Goal: Information Seeking & Learning: Learn about a topic

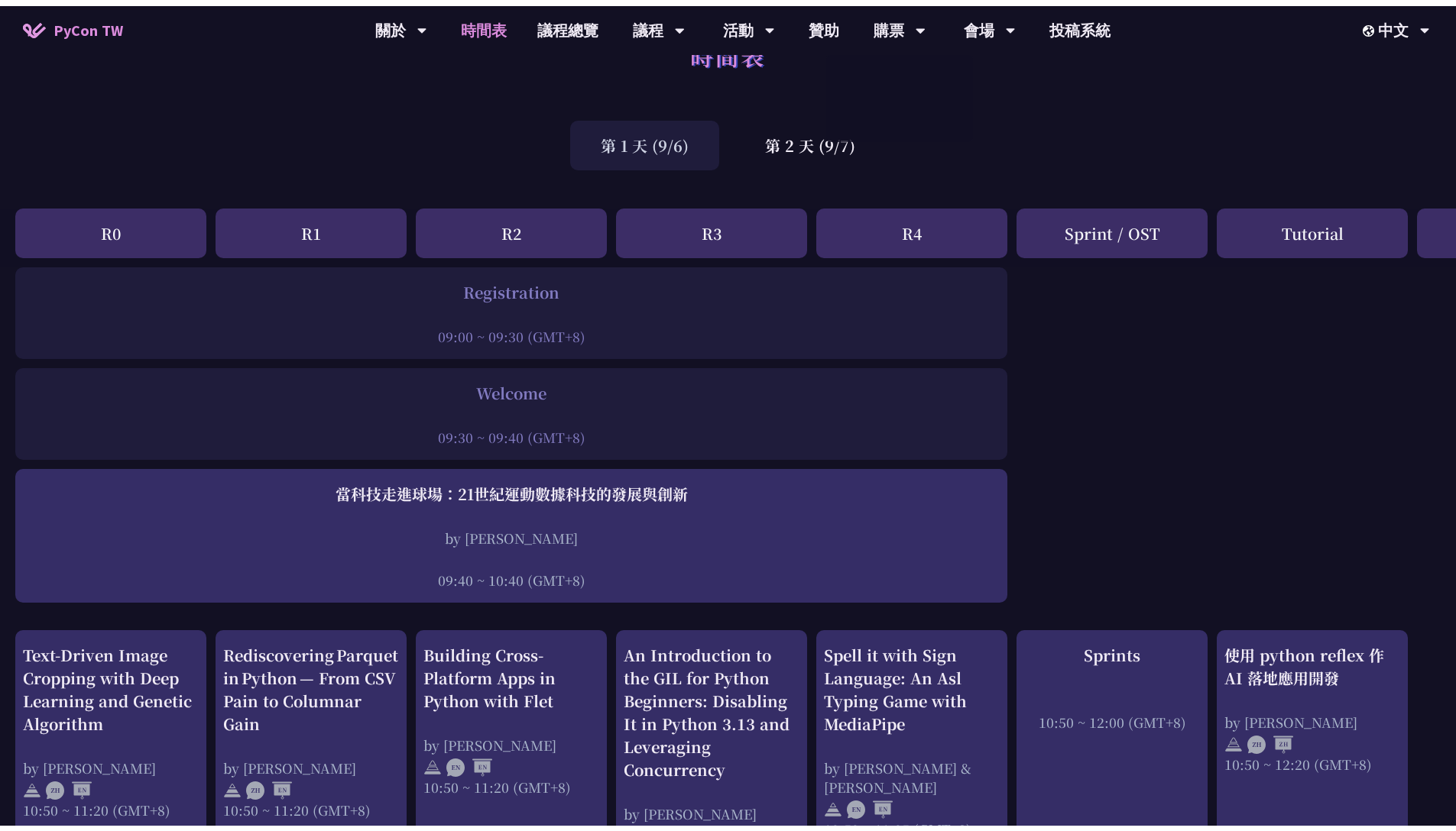
scroll to position [55, 0]
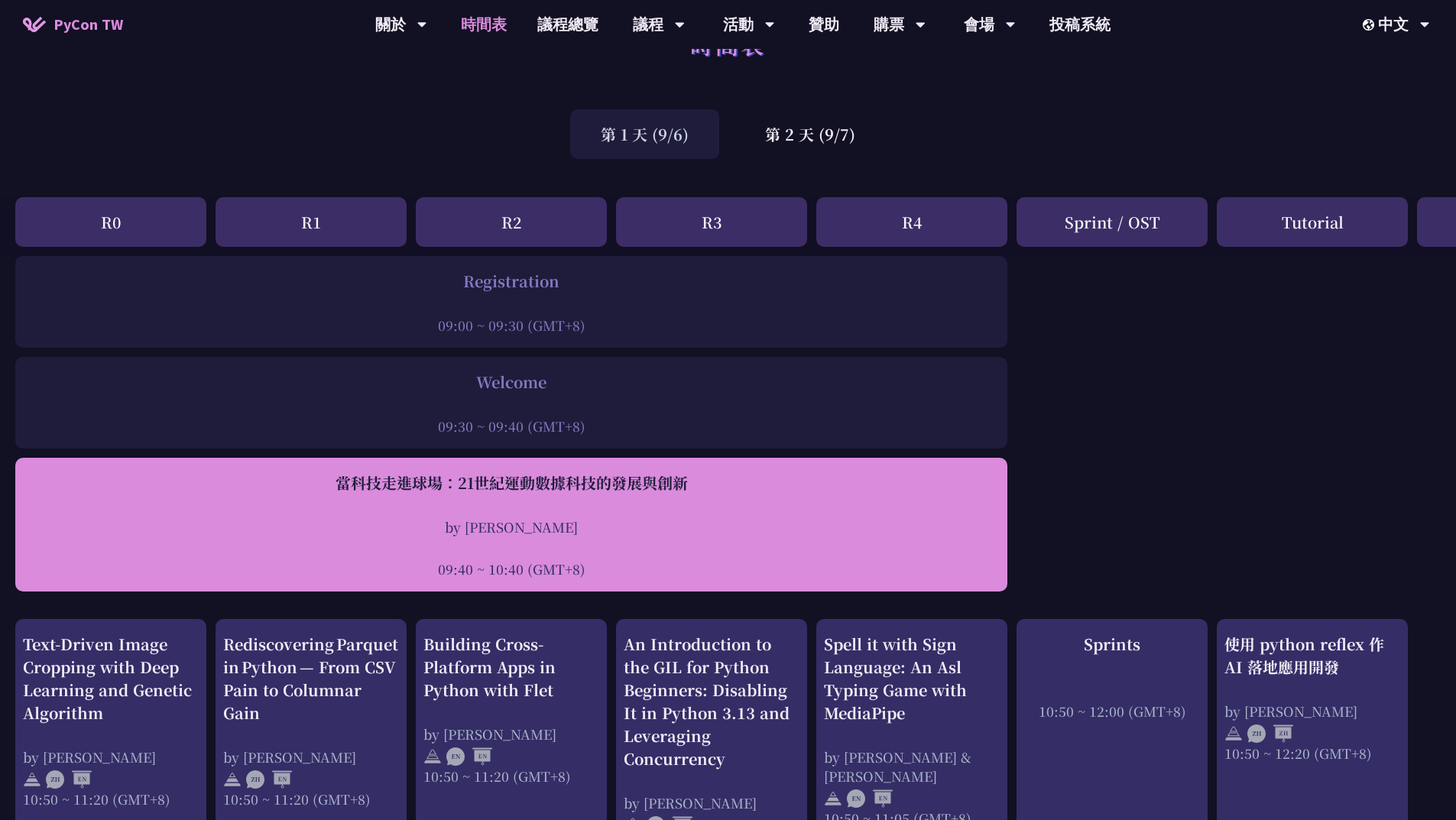
click at [531, 559] on div "09:40 ~ 10:40 (GMT+8)" at bounding box center [511, 569] width 977 height 20
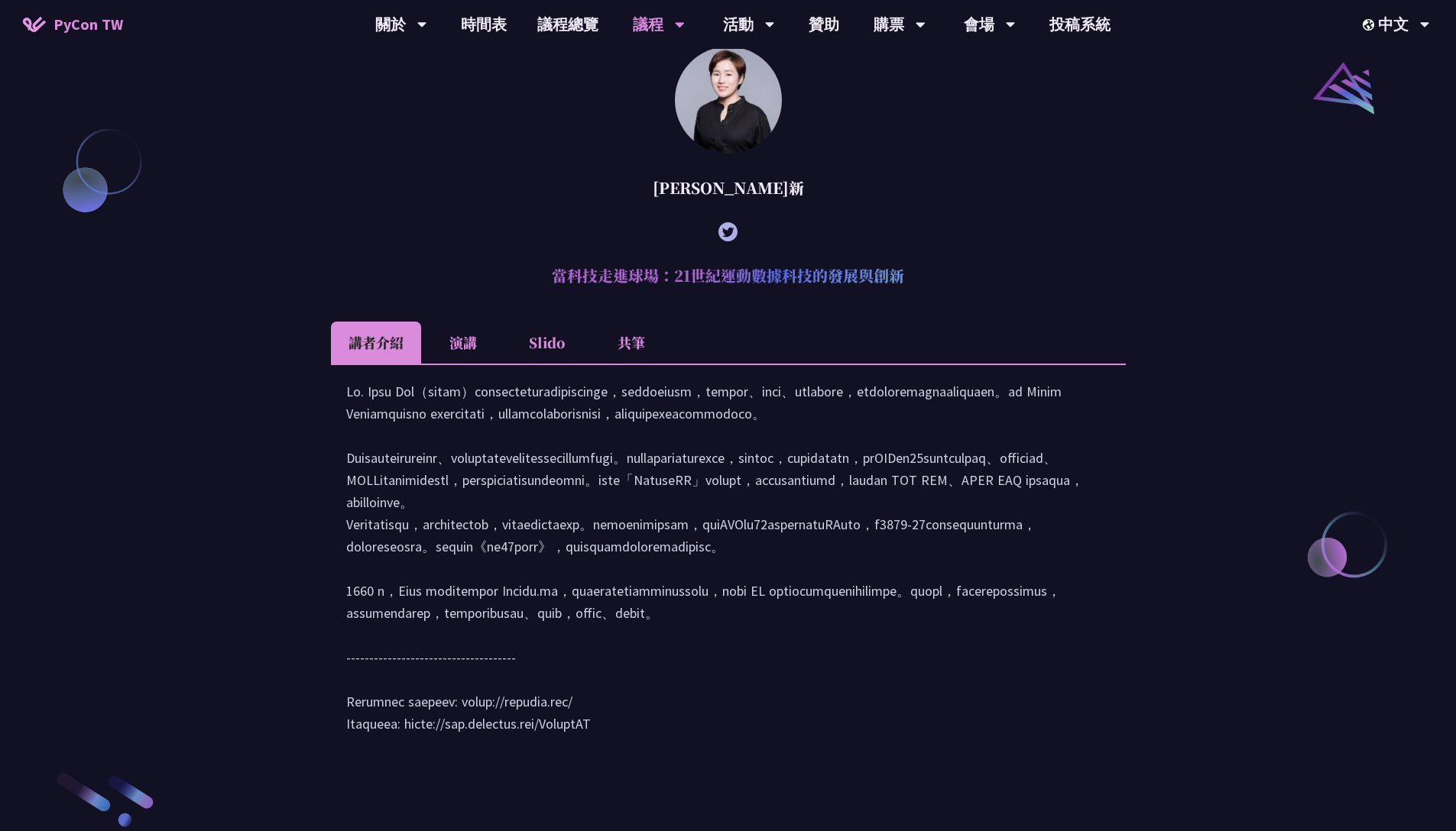
scroll to position [1877, 0]
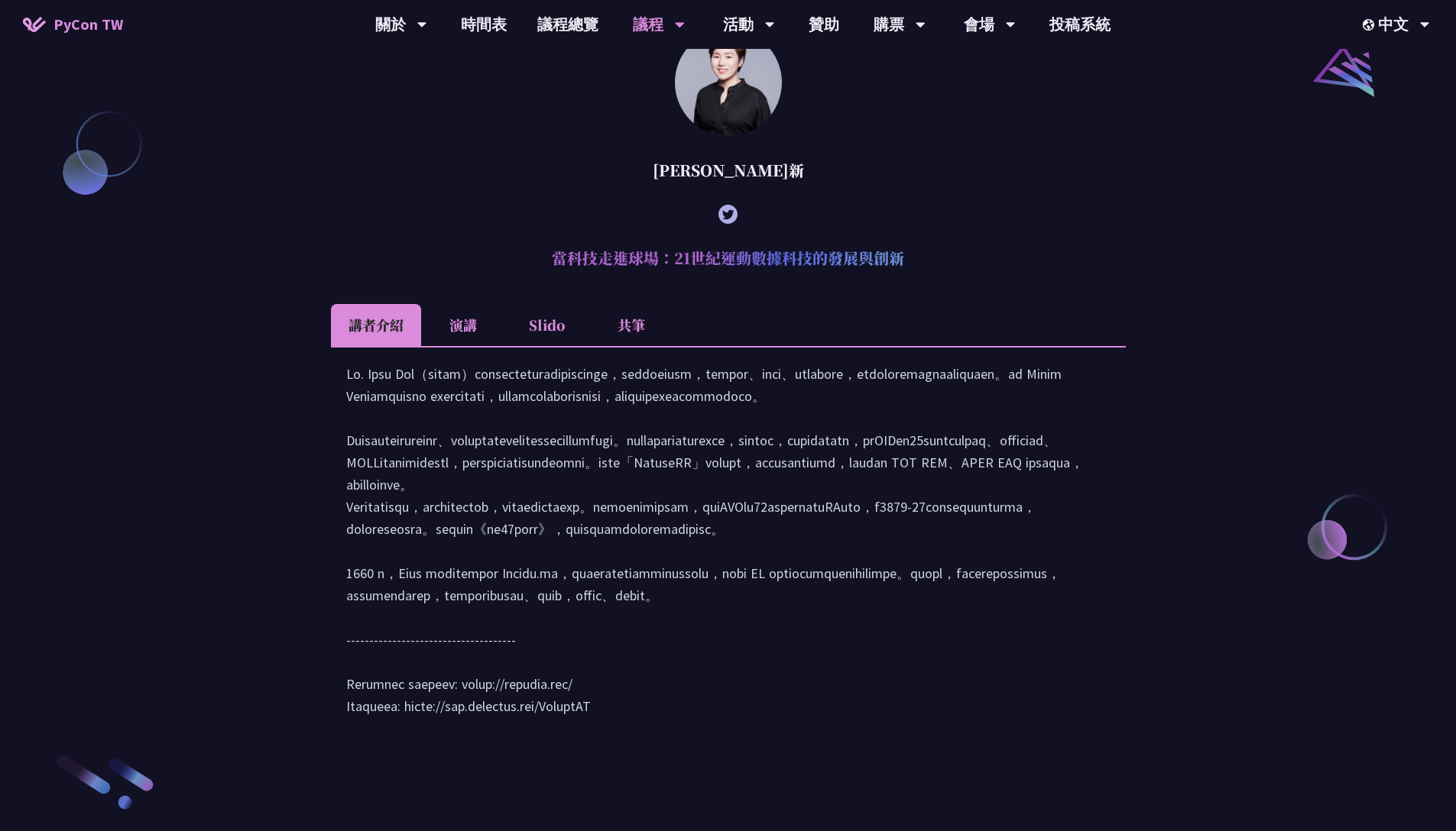
click at [727, 194] on div "[PERSON_NAME]新" at bounding box center [729, 169] width 795 height 46
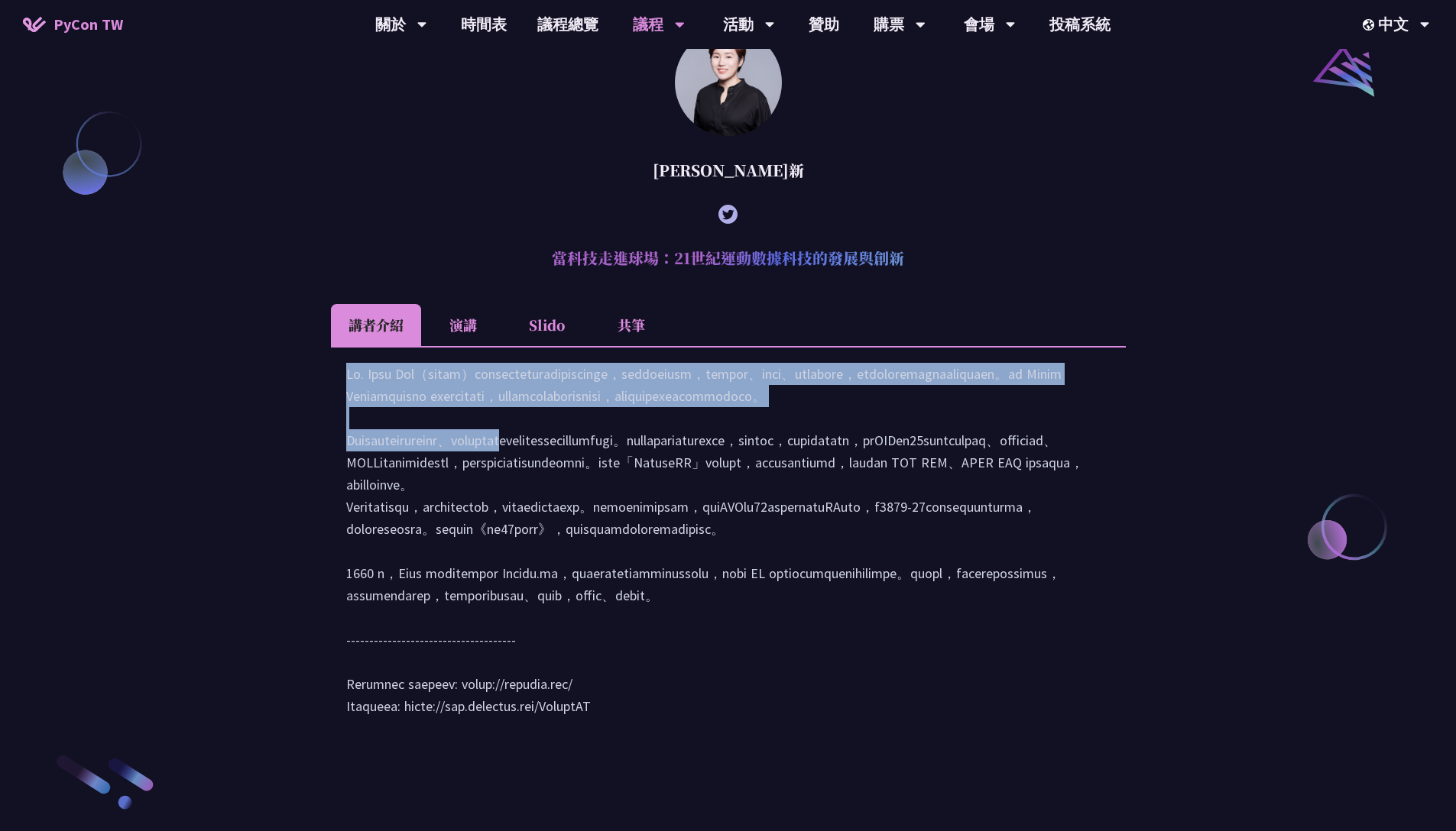
drag, startPoint x: 598, startPoint y: 421, endPoint x: 647, endPoint y: 514, distance: 105.1
click at [647, 514] on div at bounding box center [728, 547] width 764 height 369
drag, startPoint x: 647, startPoint y: 514, endPoint x: 573, endPoint y: 422, distance: 118.1
click at [573, 422] on div at bounding box center [728, 547] width 764 height 369
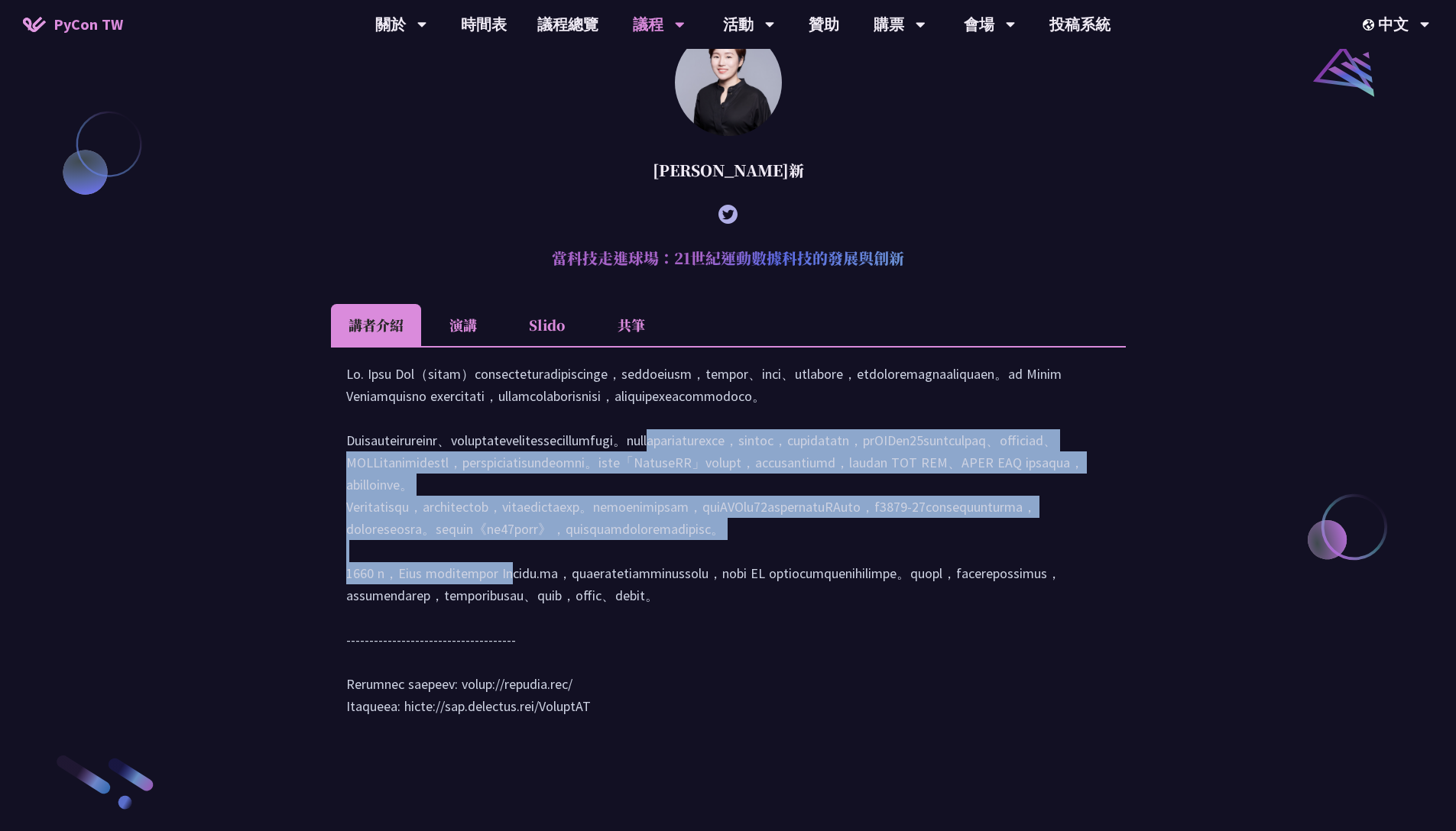
drag, startPoint x: 657, startPoint y: 526, endPoint x: 690, endPoint y: 680, distance: 157.5
click at [690, 627] on div at bounding box center [728, 547] width 764 height 369
click at [760, 627] on div at bounding box center [728, 547] width 764 height 369
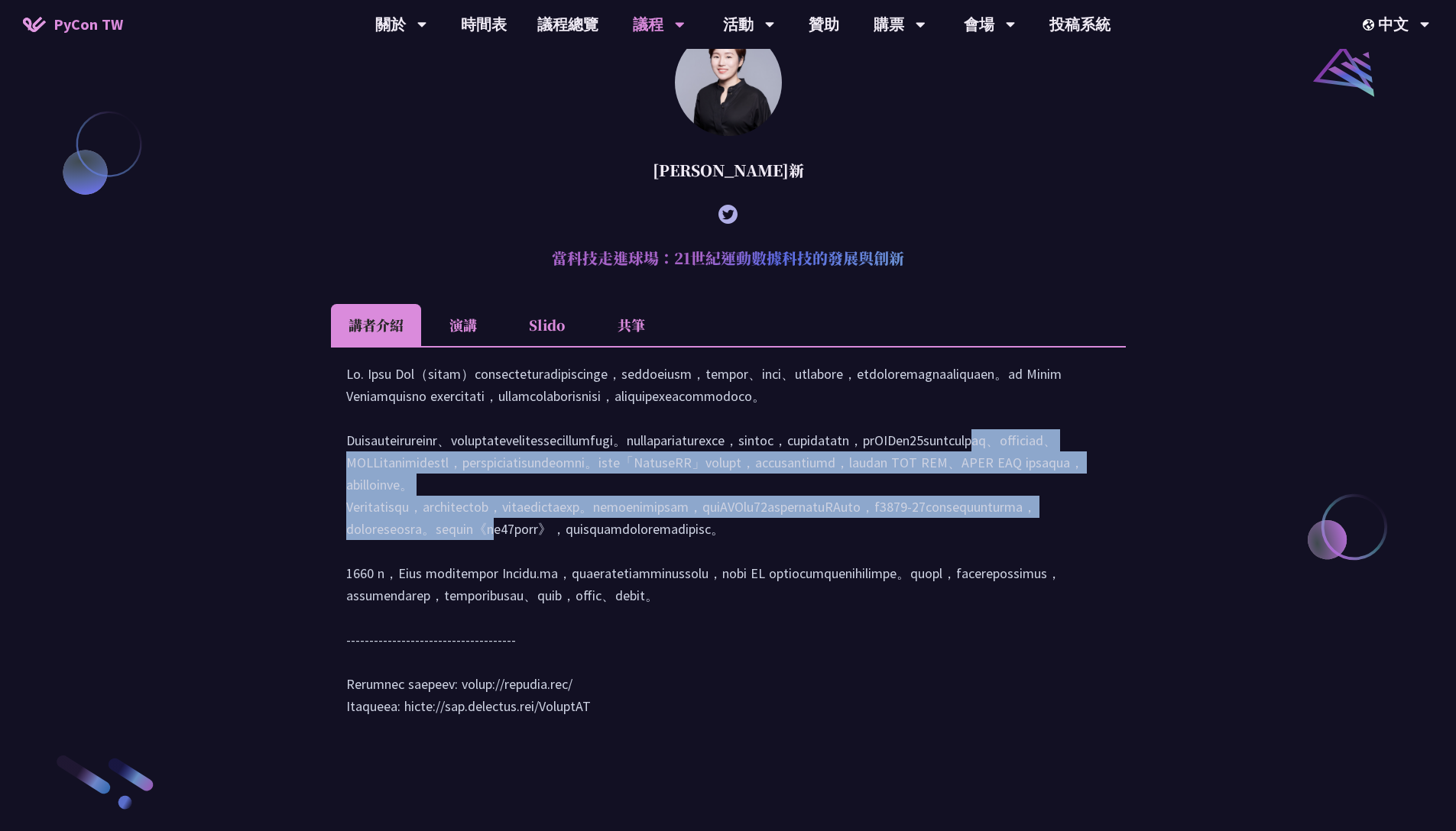
drag, startPoint x: 760, startPoint y: 641, endPoint x: 589, endPoint y: 547, distance: 195.1
click at [589, 547] on div at bounding box center [728, 547] width 764 height 369
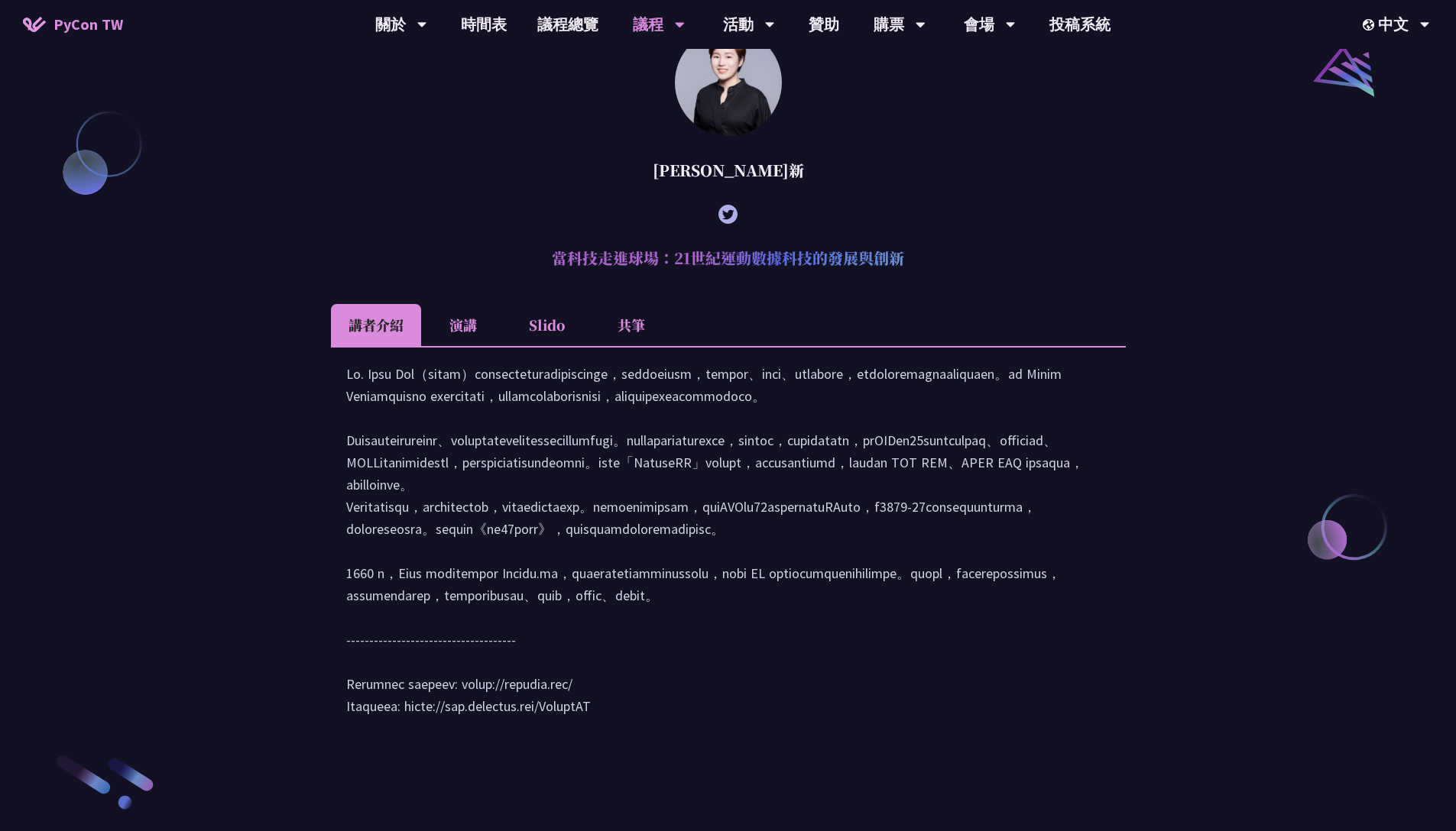
click at [589, 547] on div at bounding box center [728, 547] width 764 height 369
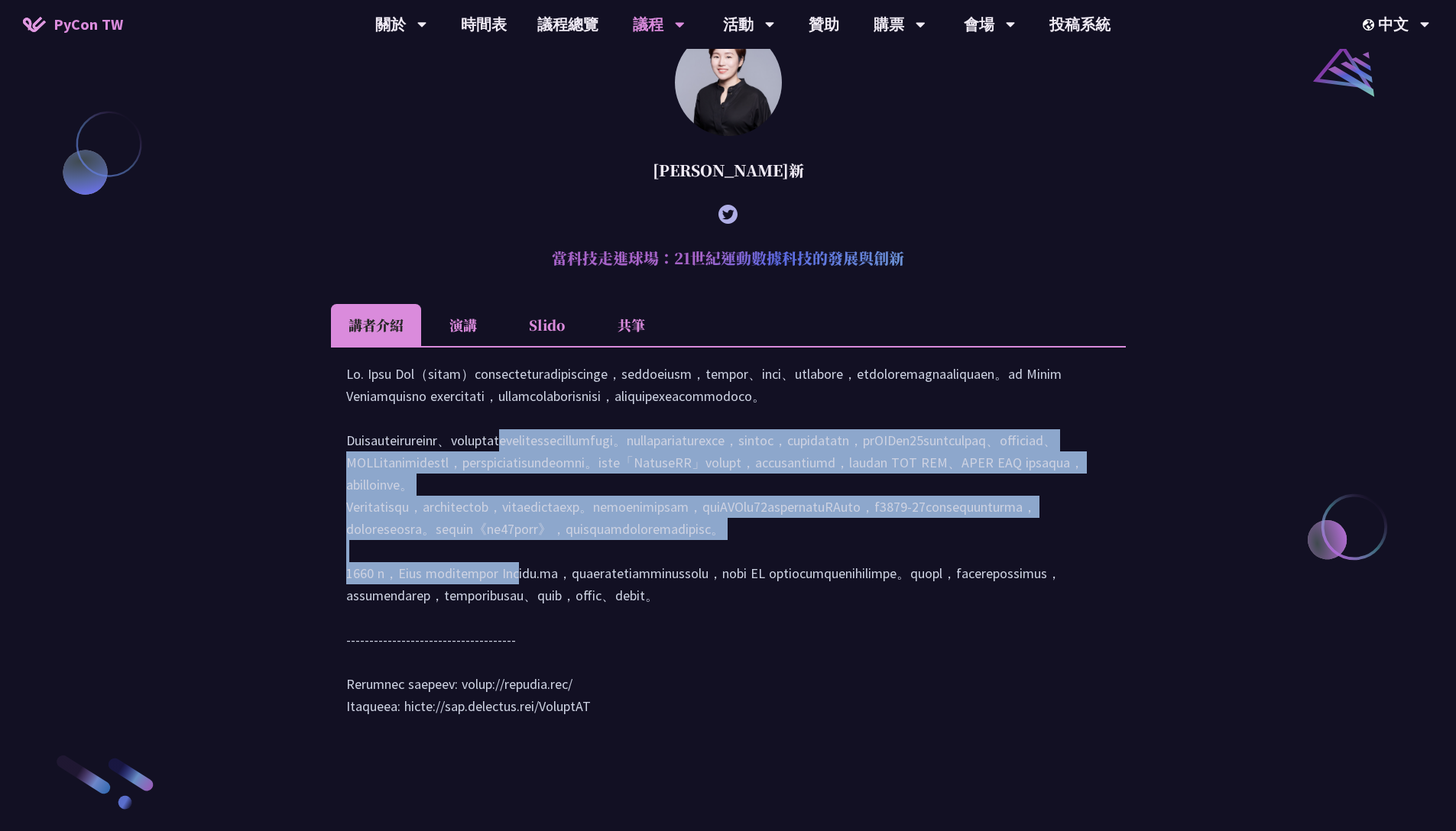
drag, startPoint x: 589, startPoint y: 547, endPoint x: 625, endPoint y: 637, distance: 96.9
click at [625, 627] on div at bounding box center [728, 547] width 764 height 369
click at [752, 603] on div at bounding box center [728, 547] width 764 height 369
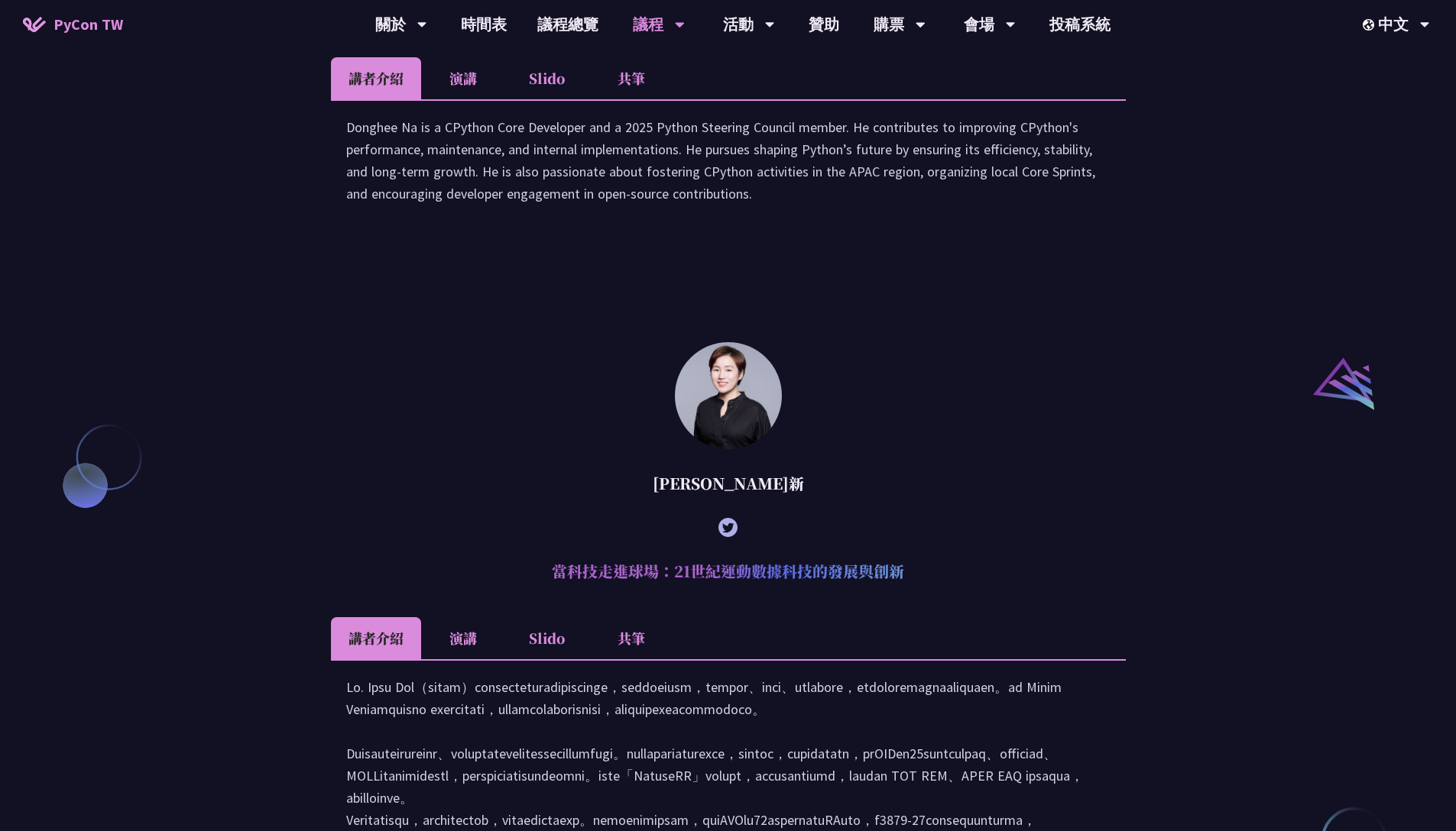
scroll to position [1019, 0]
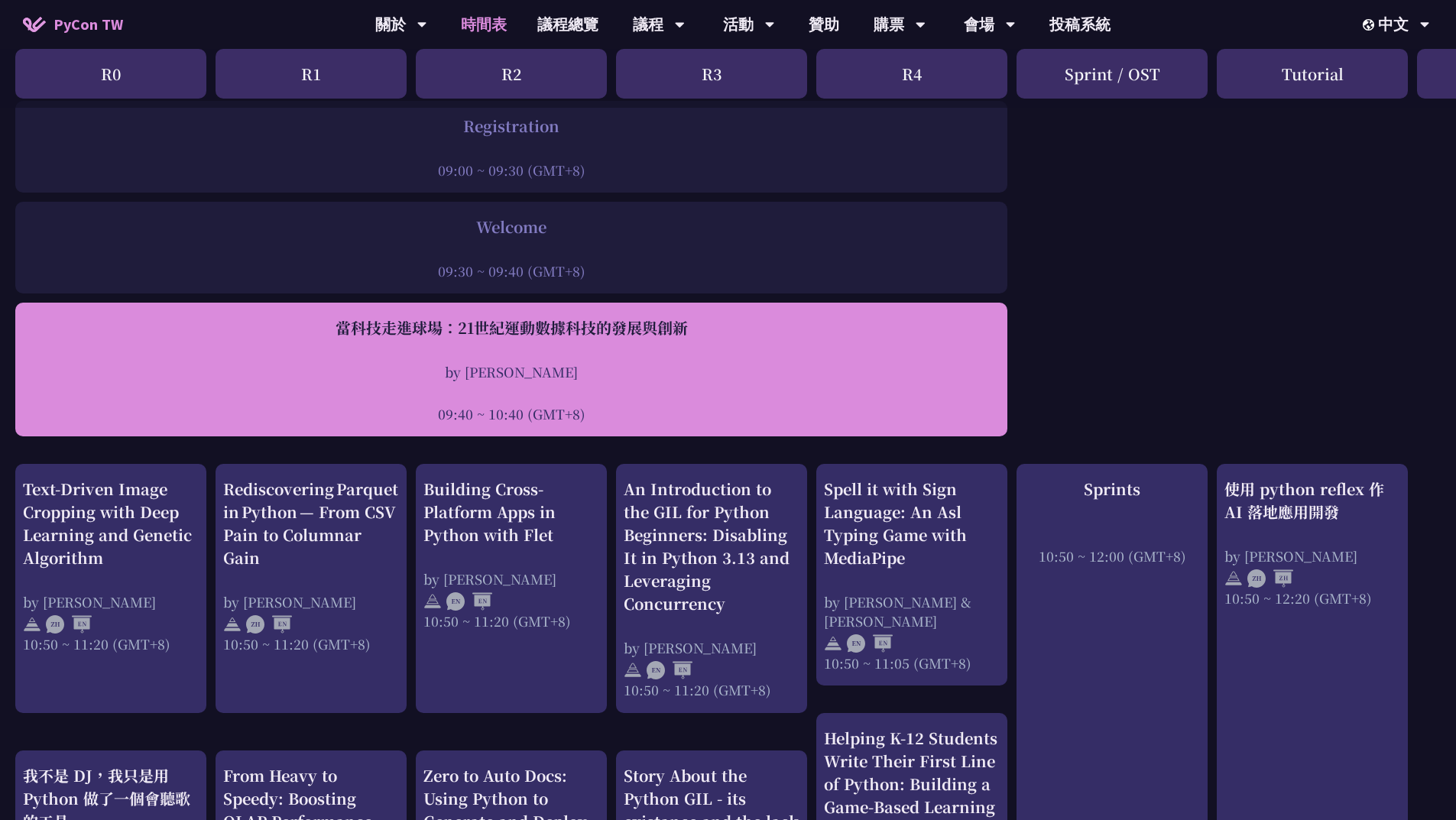
scroll to position [220, 0]
